Goal: Transaction & Acquisition: Purchase product/service

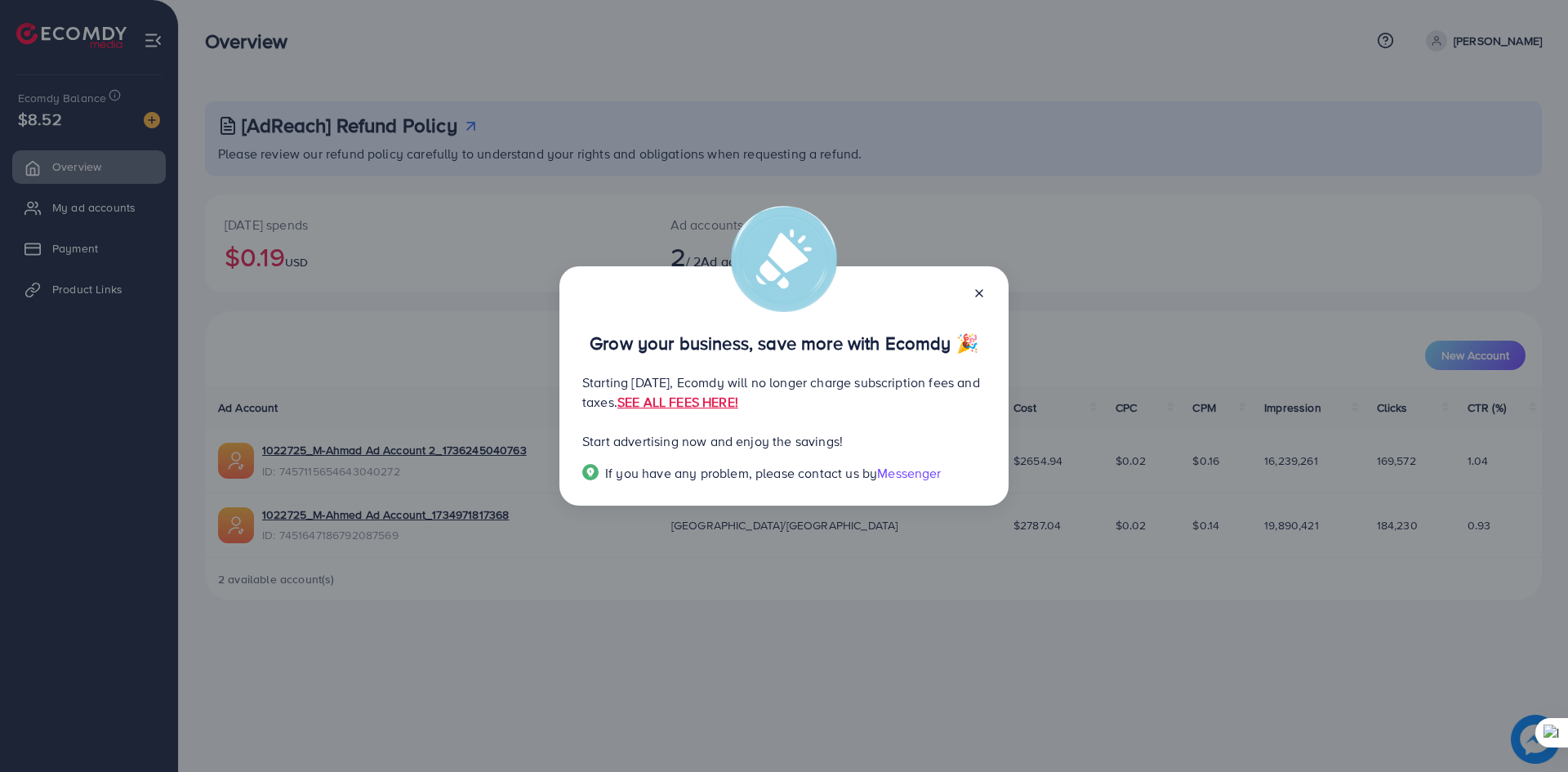
click at [975, 295] on icon at bounding box center [979, 293] width 13 height 13
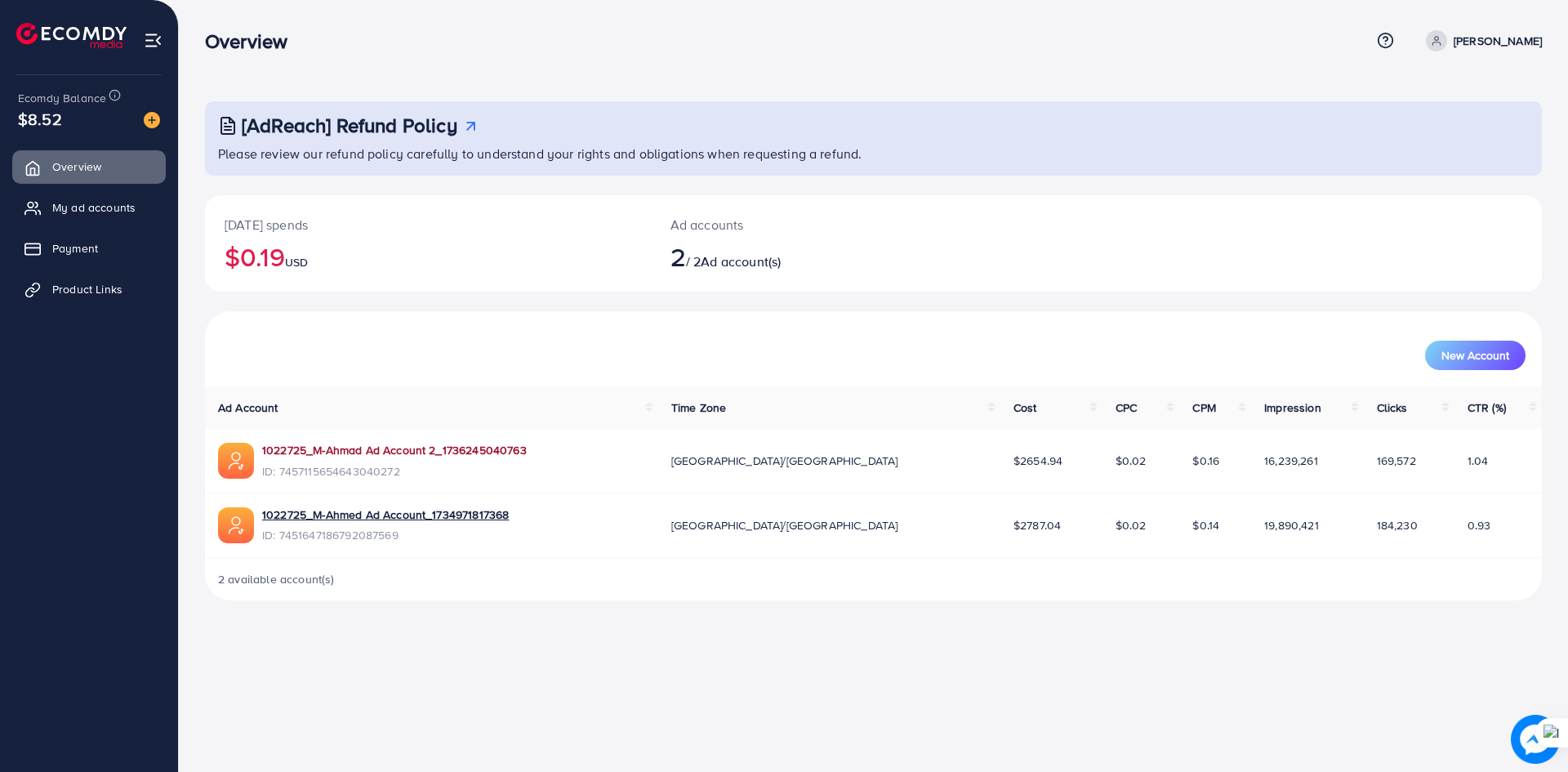
click at [476, 445] on link "1022725_M-Ahmad Ad Account 2_1736245040763" at bounding box center [395, 449] width 265 height 16
click at [149, 123] on img at bounding box center [151, 120] width 16 height 16
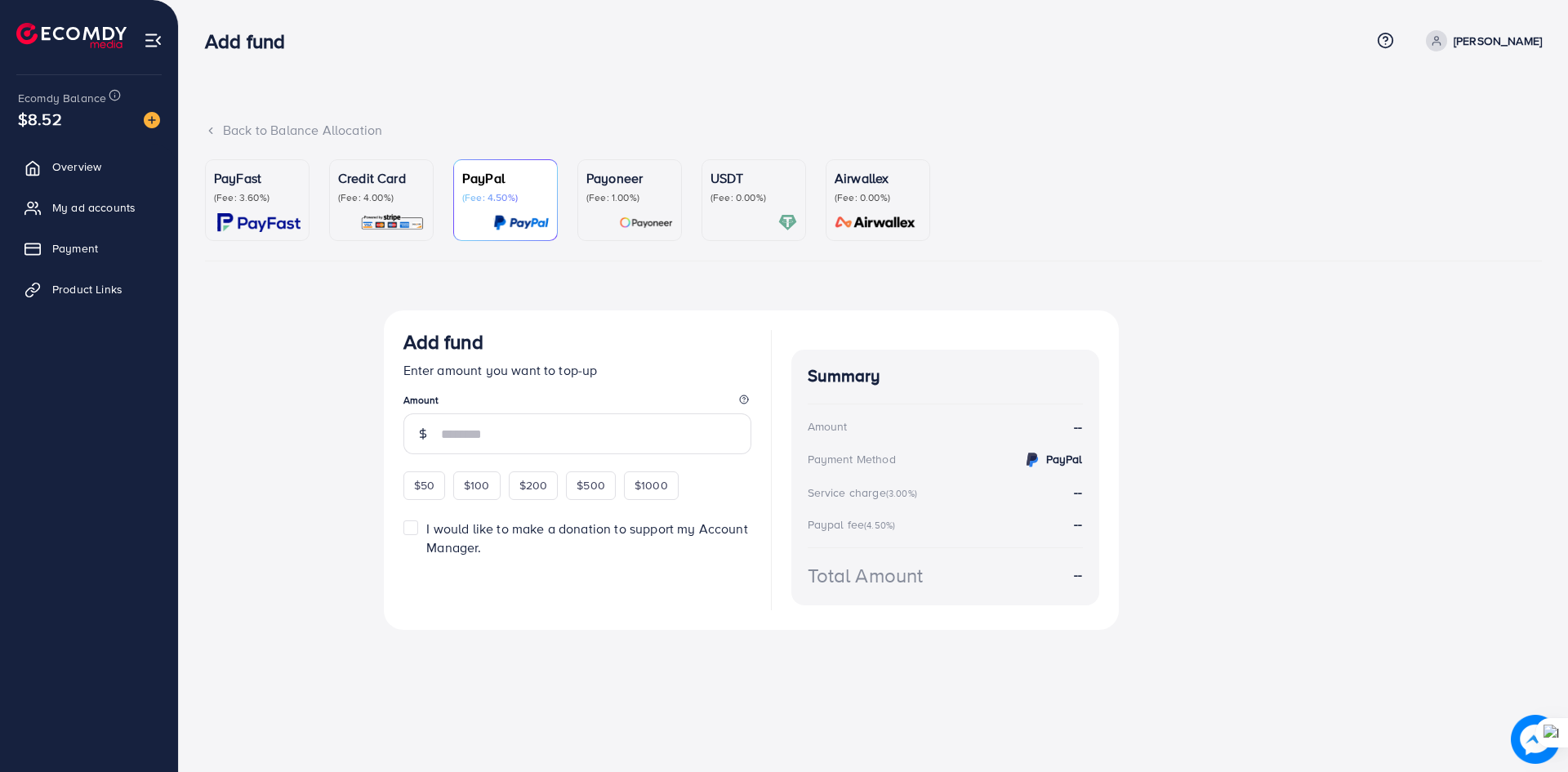
click at [270, 201] on p "(Fee: 3.60%)" at bounding box center [257, 197] width 87 height 13
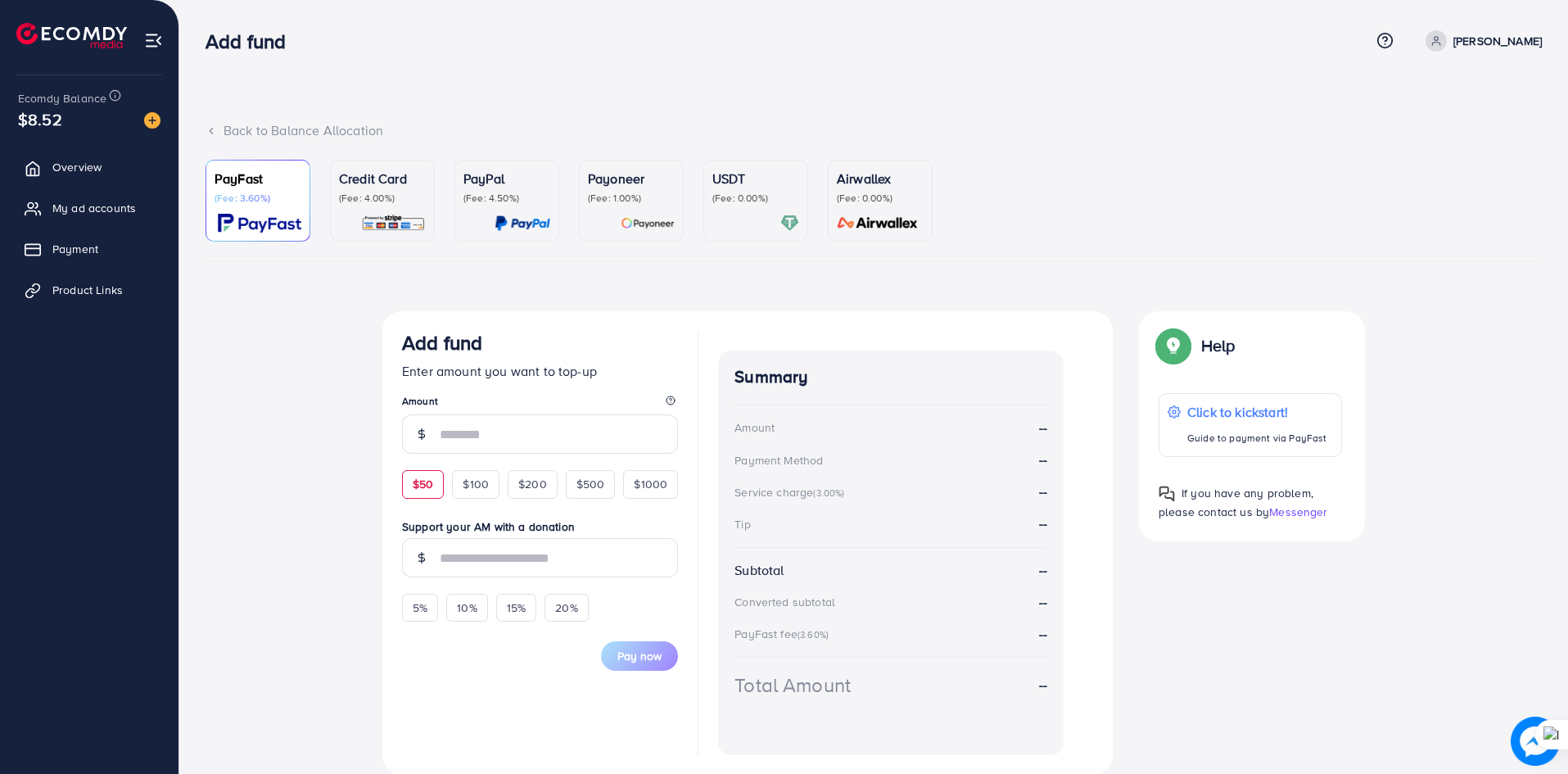
click at [421, 486] on span "$50" at bounding box center [423, 484] width 20 height 16
type input "**"
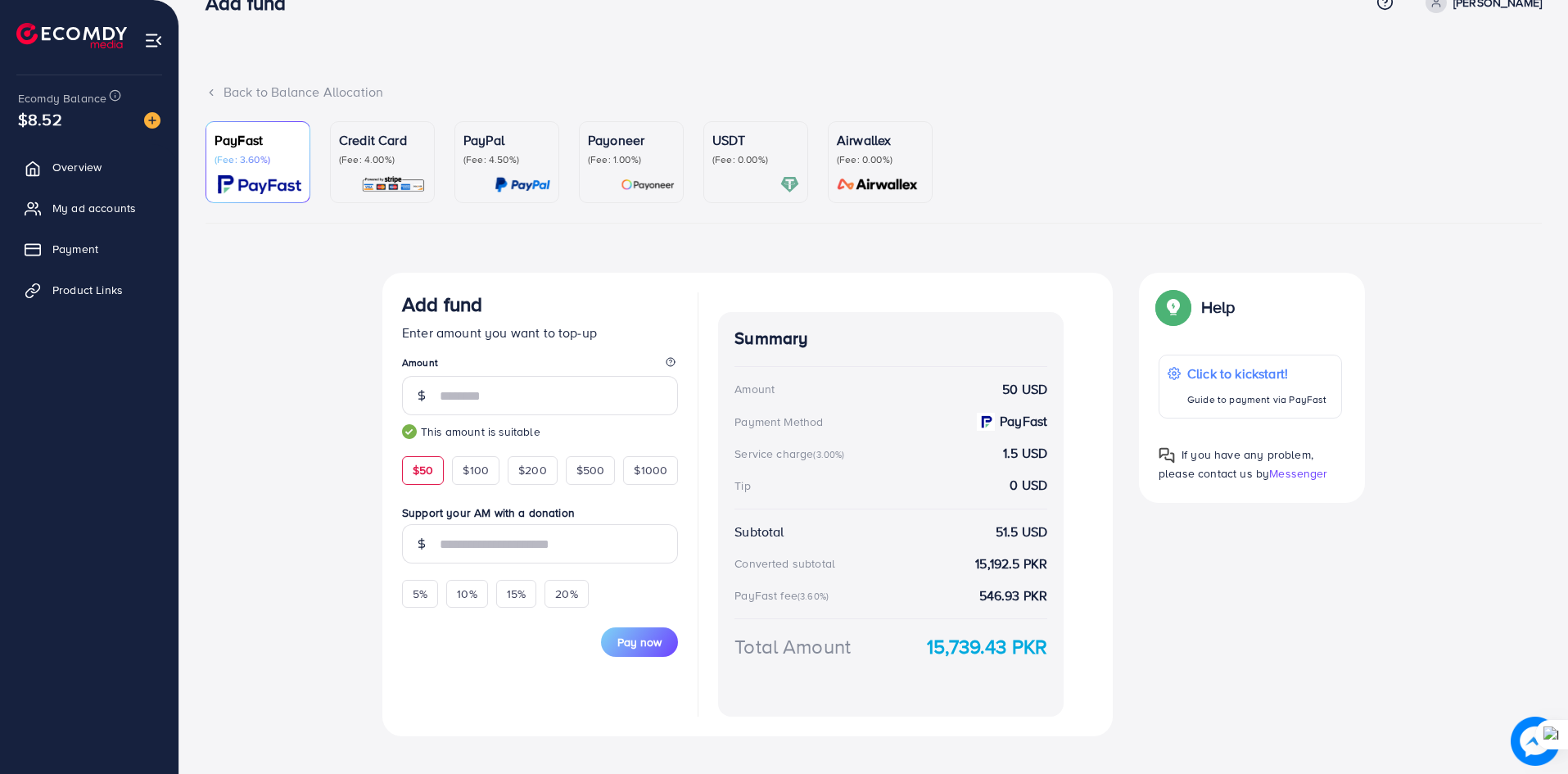
scroll to position [60, 0]
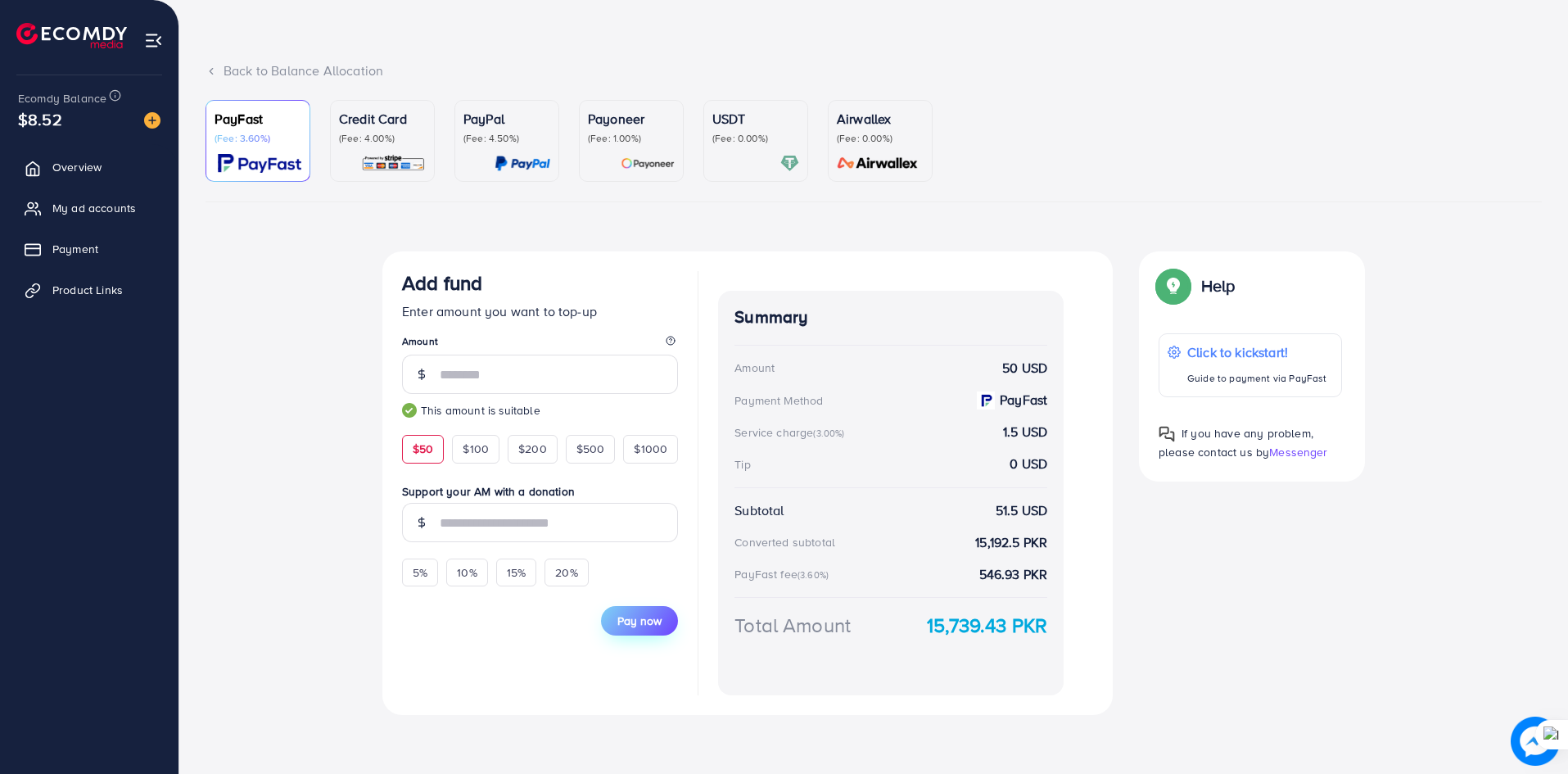
click at [651, 621] on span "Pay now" at bounding box center [639, 620] width 44 height 16
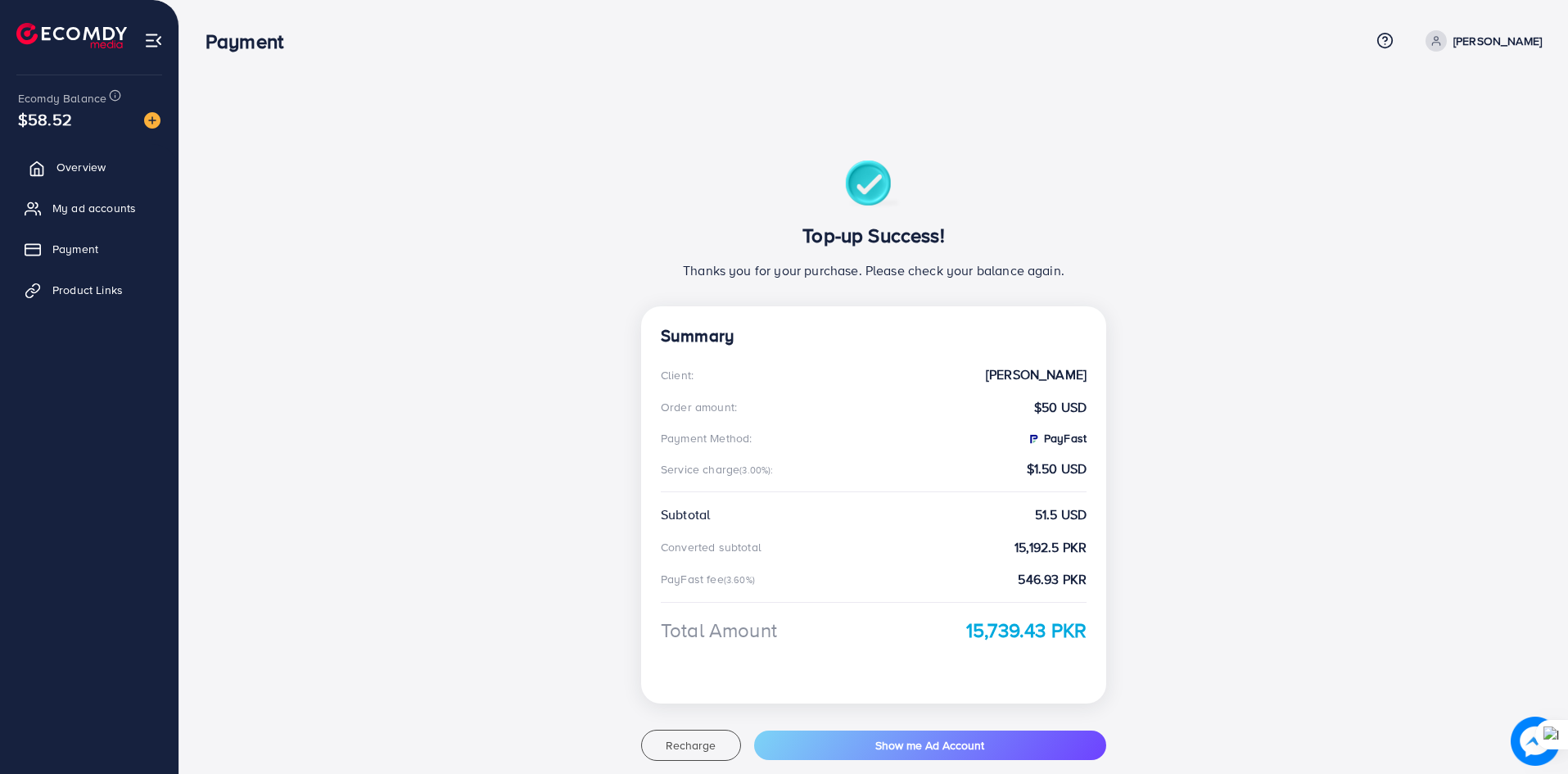
click at [64, 167] on span "Overview" at bounding box center [81, 167] width 49 height 16
